Goal: Communication & Community: Answer question/provide support

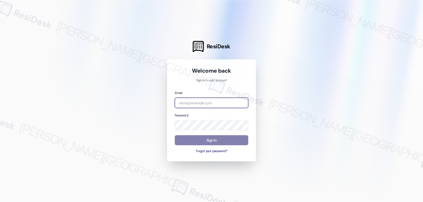
click at [215, 98] on input "email" at bounding box center [211, 103] width 73 height 10
click at [203, 104] on input "email" at bounding box center [211, 103] width 73 height 10
paste input "automated-surveys-archway_equities-jomar.punay@archway_equities.com"
type input "automated-surveys-archway_equities-jomar.punay@archway_equities.com"
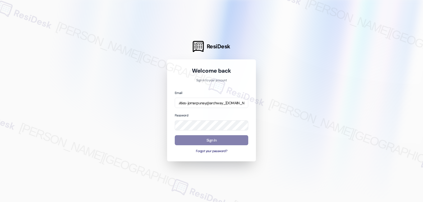
scroll to position [0, 0]
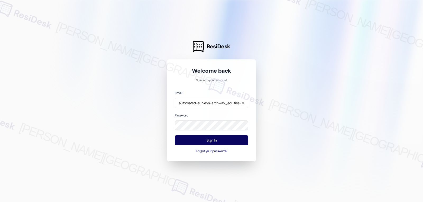
click at [204, 109] on div "Email automated-surveys-archway_equities-jomar.punay@archway_equities.com Passw…" at bounding box center [211, 122] width 73 height 64
click at [221, 143] on button "Sign In" at bounding box center [211, 140] width 73 height 10
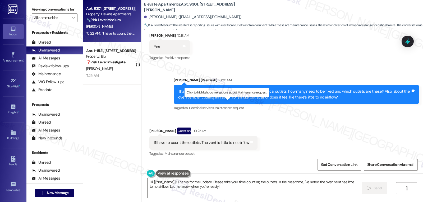
scroll to position [1772, 0]
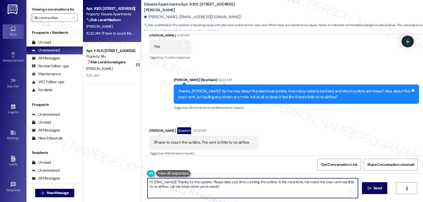
drag, startPoint x: 161, startPoint y: 187, endPoint x: 79, endPoint y: 178, distance: 82.6
click at [83, 179] on div "Apt. 9301, 2111 N. Austin Ave Property: Elevate Apartments 🔧 Risk Level: Medium…" at bounding box center [253, 101] width 340 height 202
type textarea "Got that, Ebonie. Sure, please feel free to let me know at your earliest conven…"
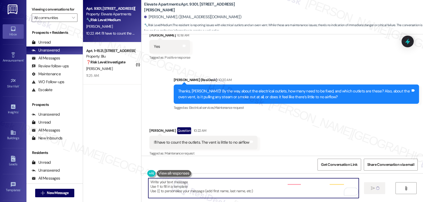
type textarea "Fetching suggested responses. Please feel free to read through the conversation…"
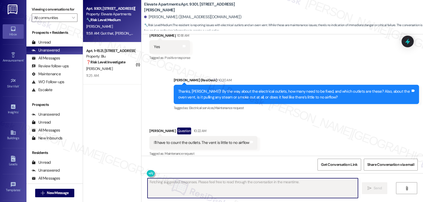
scroll to position [1814, 0]
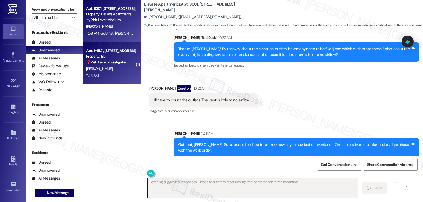
click at [93, 59] on div "❓ Risk Level: Investigate No message text available" at bounding box center [110, 62] width 49 height 6
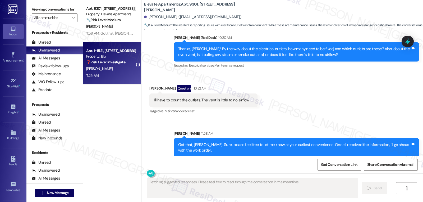
scroll to position [340, 0]
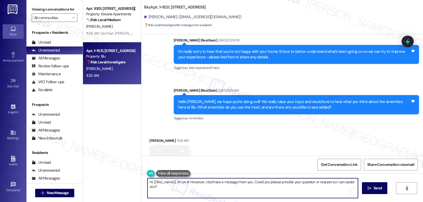
drag, startPoint x: 201, startPoint y: 183, endPoint x: 173, endPoint y: 183, distance: 27.7
click at [173, 183] on textarea "Hi {{first_name}}, I'm on it! However, I don't see a message from you. Could yo…" at bounding box center [252, 188] width 210 height 20
drag, startPoint x: 175, startPoint y: 183, endPoint x: 220, endPoint y: 189, distance: 45.6
click at [220, 189] on textarea "Hi {{first_name}}, I don't see a message from you. Could you please provide you…" at bounding box center [252, 188] width 210 height 20
click at [264, 182] on textarea "Hi {{first_name}}, I received a blank message from you. Could you please provid…" at bounding box center [252, 188] width 210 height 20
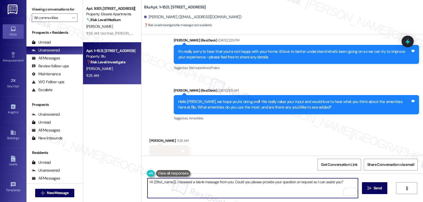
click at [264, 184] on textarea "Hi {{first_name}}, I received a blank message from you. Could you please provid…" at bounding box center [252, 188] width 210 height 20
click at [340, 185] on textarea "Hi {{first_name}}, I received a blank message from you. Could you please share …" at bounding box center [252, 188] width 210 height 20
click at [173, 182] on textarea "Hi {{first_name}}, I received a blank message from you. Could you please share …" at bounding box center [252, 188] width 210 height 20
click at [203, 191] on textarea "Hi {{first_name}}, Nice to hear from you! I received a blank message from you. …" at bounding box center [252, 188] width 210 height 20
drag, startPoint x: 250, startPoint y: 182, endPoint x: 263, endPoint y: 182, distance: 12.9
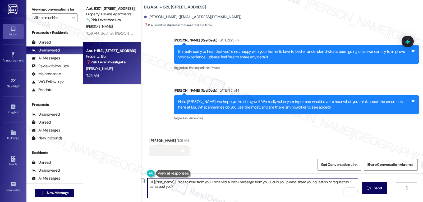
click at [263, 182] on textarea "Hi {{first_name}}, Nice to hear from you! I received a blank message from you. …" at bounding box center [252, 188] width 210 height 20
click at [276, 189] on textarea "Hi {{first_name}}, Nice to hear from you! I received a blank message. Could you…" at bounding box center [252, 188] width 210 height 20
type textarea "Hi {{first_name}}, Nice to hear from you! I received a blank message. Could you…"
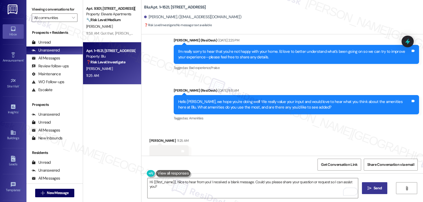
click at [380, 192] on button " Send" at bounding box center [375, 188] width 26 height 12
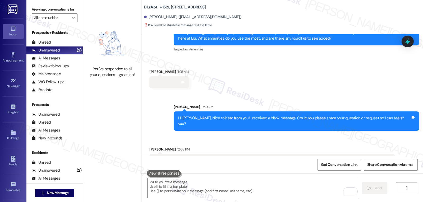
scroll to position [419, 0]
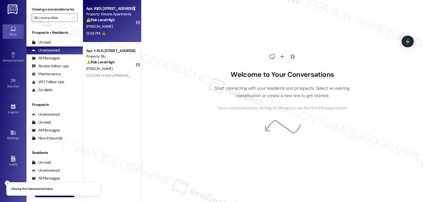
click at [119, 32] on div "12:04 PM: 👍🏾 12:04 PM: 👍🏾" at bounding box center [111, 33] width 50 height 7
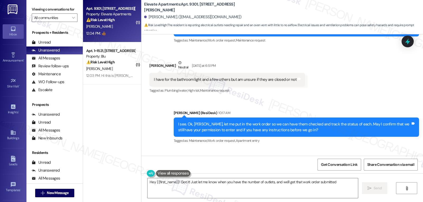
scroll to position [1859, 0]
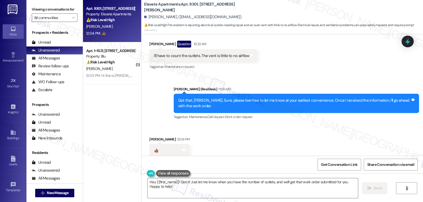
click at [150, 137] on div "Ebonie Davis 12:04 PM" at bounding box center [169, 140] width 40 height 7
copy div "Ebonie"
click at [166, 190] on textarea "Hey {{first_name}}! Got it! Just let me know when you have the number of outlet…" at bounding box center [252, 188] width 210 height 20
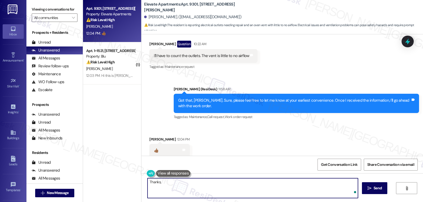
paste textarea "Ebonie"
type textarea "Thanks, Ebonie! Talk to you later! 😊"
click at [366, 187] on span " Send" at bounding box center [374, 188] width 17 height 6
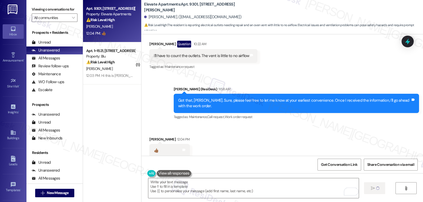
type textarea "Fetching suggested responses. Please feel free to read through the conversation…"
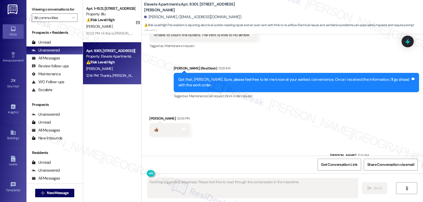
scroll to position [1896, 0]
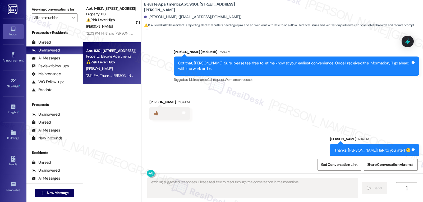
click at [108, 68] on div "E. Davis" at bounding box center [111, 69] width 50 height 7
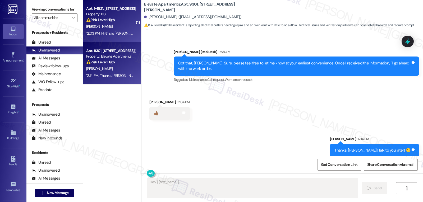
click at [113, 12] on div "Property: Blu" at bounding box center [110, 14] width 49 height 6
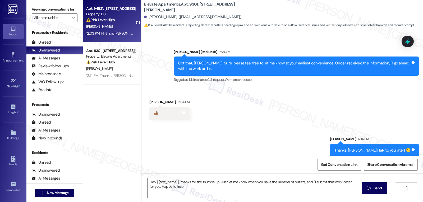
type textarea "Hey {{first_name}}, thanks for the thumbs up! Just let me know when you have th…"
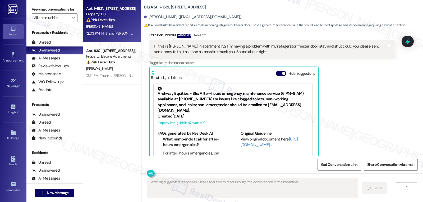
scroll to position [479, 0]
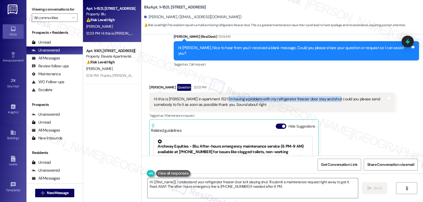
drag, startPoint x: 218, startPoint y: 87, endPoint x: 329, endPoint y: 88, distance: 111.0
click at [329, 96] on div "Hi this is Victor Cooper in apartment 1521 I'm having a problem with my refrige…" at bounding box center [270, 101] width 232 height 11
copy div "I'm having a problem with my refrigerator freezer door stay and shut"
click at [279, 187] on textarea "Hi {{first_name}}, I understand your refrigerator freezer door isn't staying sh…" at bounding box center [252, 188] width 210 height 20
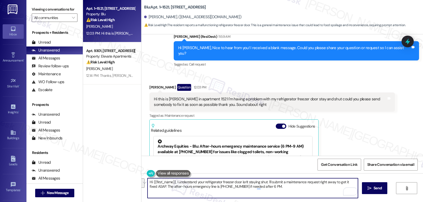
click at [189, 192] on textarea "Hi {{first_name}}, I understand your refrigerator freezer door isn't staying sh…" at bounding box center [252, 188] width 210 height 20
drag, startPoint x: 174, startPoint y: 182, endPoint x: 505, endPoint y: 211, distance: 333.1
click at [422, 202] on html "Inbox Go to Inbox Announcement • Send A Text Announcement Site Visit • Go to Si…" at bounding box center [211, 101] width 423 height 202
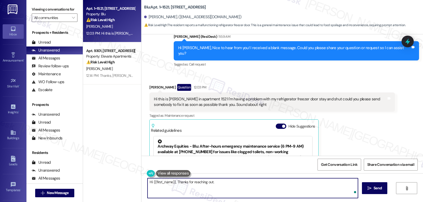
paste textarea "Hi there! Thanks for letting us know. Just to make sure we pass along the right…"
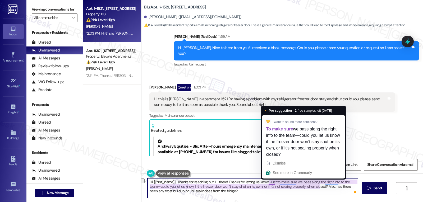
drag, startPoint x: 211, startPoint y: 182, endPoint x: 265, endPoint y: 181, distance: 54.4
click at [265, 180] on textarea "Hi {{first_name}}, Thanks for reaching out. Hi there! Thanks for letting us kno…" at bounding box center [252, 188] width 210 height 20
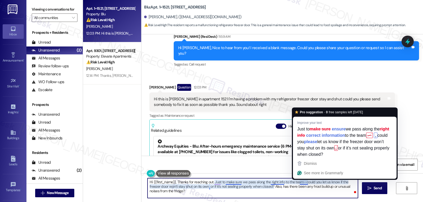
click at [299, 183] on textarea "Hi {{first_name}}, Thanks for reaching out. Just to make sure we pass along the…" at bounding box center [252, 188] width 210 height 20
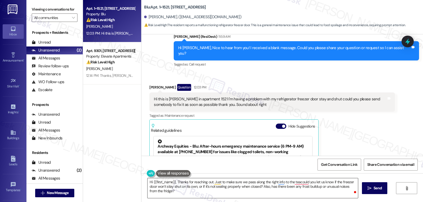
click at [268, 188] on textarea "Hi {{first_name}}, Thanks for reaching out. Just to make sure we pass along the…" at bounding box center [252, 188] width 210 height 20
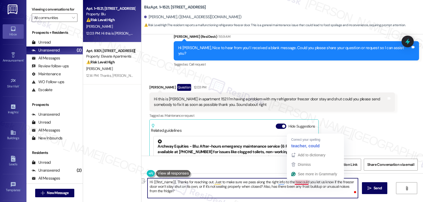
drag, startPoint x: 211, startPoint y: 182, endPoint x: 296, endPoint y: 181, distance: 85.6
click at [296, 181] on textarea "Hi {{first_name}}, Thanks for reaching out. Just to make sure we pass along the…" at bounding box center [252, 188] width 210 height 20
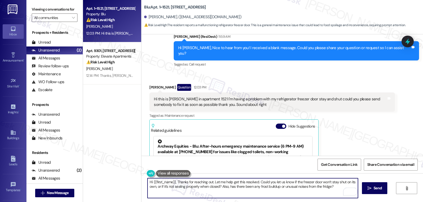
click at [278, 181] on textarea "Hi {{first_name}}, Thanks for reaching out. Let me help get this resolved. Coul…" at bounding box center [252, 188] width 210 height 20
click at [335, 191] on textarea "Hi {{first_name}}, Thanks for reaching out. Let me help get this resolved. Coul…" at bounding box center [252, 188] width 210 height 20
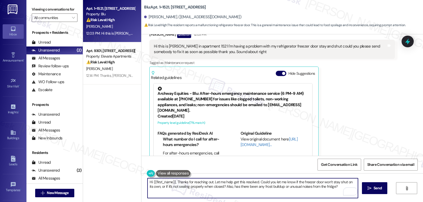
scroll to position [532, 0]
type textarea "Hi {{first_name}}, Thanks for reaching out. Let me help get this resolved. Coul…"
click at [374, 190] on span "Send" at bounding box center [377, 188] width 8 height 6
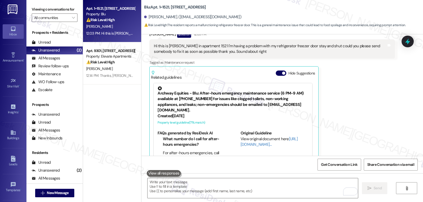
scroll to position [532, 0]
click at [338, 95] on div "Victor Cooper Question 12:03 PM Hi this is Victor Cooper in apartment 1521 I'm …" at bounding box center [271, 97] width 245 height 132
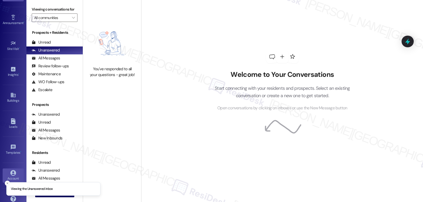
scroll to position [50, 0]
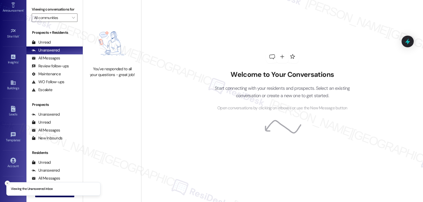
click at [8, 182] on icon "Close toast" at bounding box center [7, 183] width 3 height 3
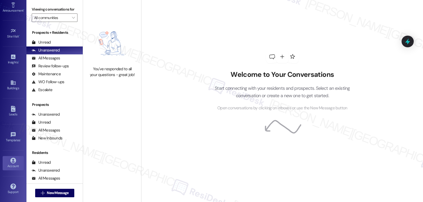
click at [11, 168] on div "Account" at bounding box center [13, 166] width 26 height 5
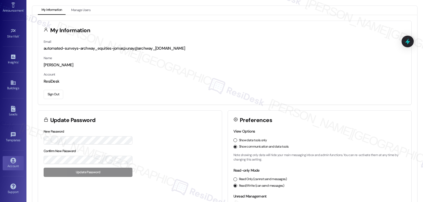
click at [56, 94] on button "Sign Out" at bounding box center [54, 94] width 20 height 9
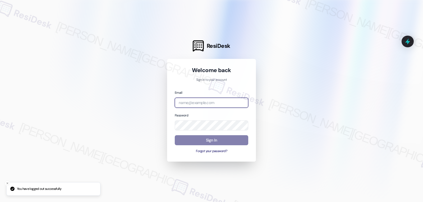
click at [187, 107] on input "email" at bounding box center [211, 103] width 73 height 10
click at [207, 102] on input "email" at bounding box center [211, 103] width 73 height 10
paste input "automated-surveys-gsa-jomar.punay@gsa.com"
type input "automated-surveys-gsa-jomar.punay@gsa.com"
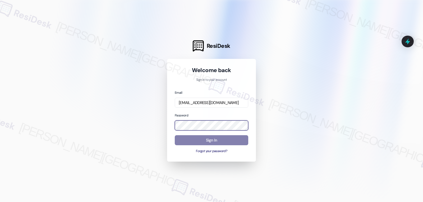
scroll to position [0, 0]
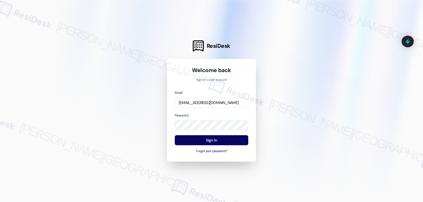
click at [206, 109] on div "Email automated-surveys-gsa-jomar.punay@gsa.com Password Sign In Forgot your pa…" at bounding box center [211, 122] width 73 height 64
click at [236, 144] on button "Sign In" at bounding box center [211, 140] width 73 height 10
